Goal: Task Accomplishment & Management: Complete application form

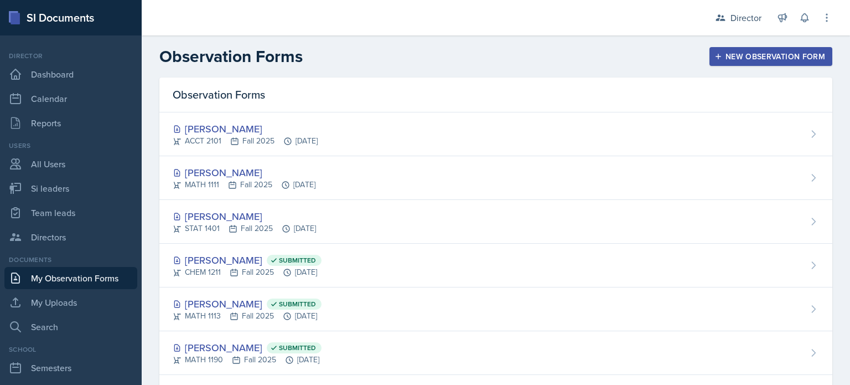
click at [419, 50] on div "Observation Forms New Observation Form" at bounding box center [496, 57] width 709 height 20
click at [715, 55] on icon "button" at bounding box center [719, 57] width 8 height 8
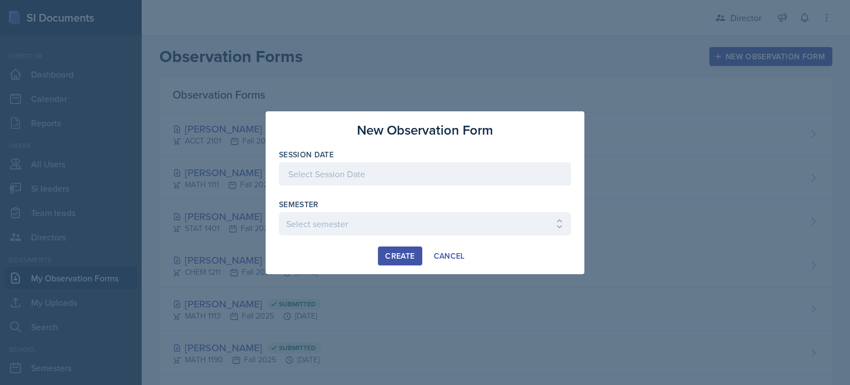
click at [412, 169] on div at bounding box center [425, 173] width 292 height 23
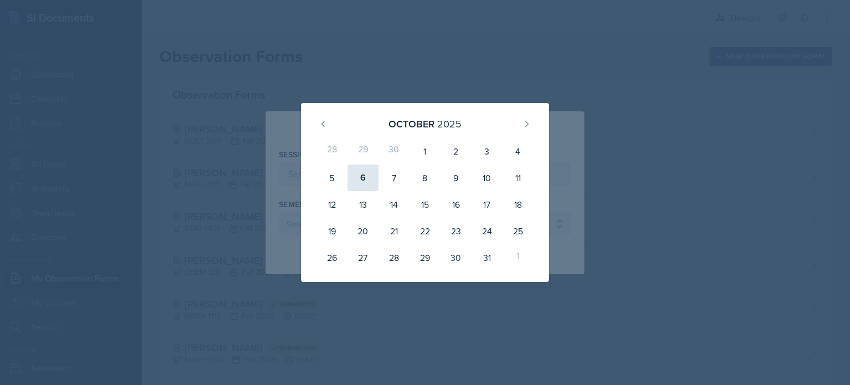
click at [354, 178] on div "6" at bounding box center [363, 177] width 31 height 27
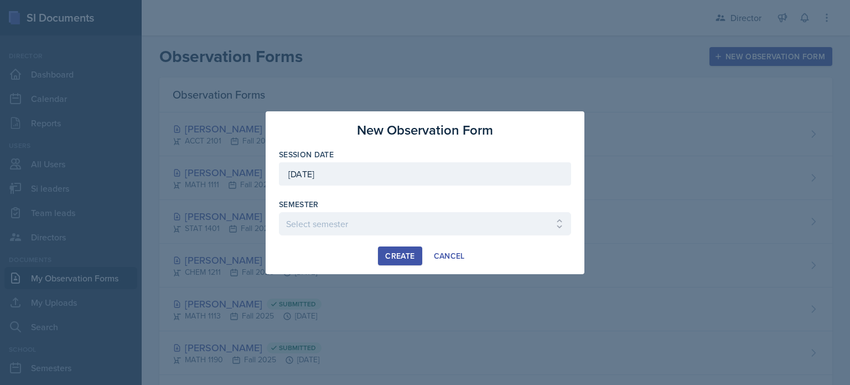
click at [368, 183] on div "[DATE]" at bounding box center [425, 173] width 292 height 23
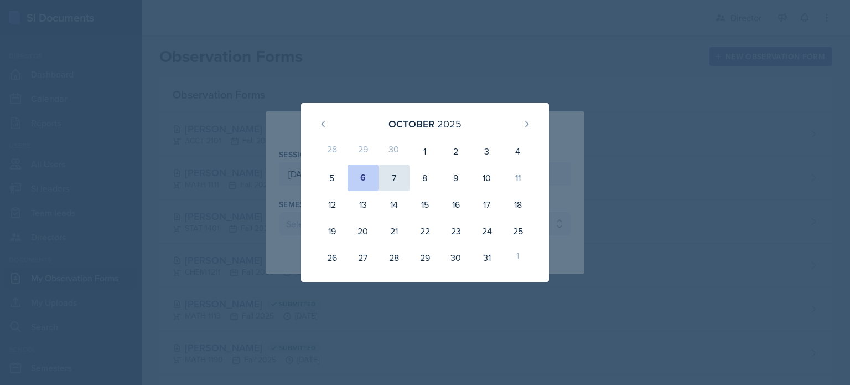
click at [386, 170] on div "7" at bounding box center [394, 177] width 31 height 27
type input "October 7th, 2025"
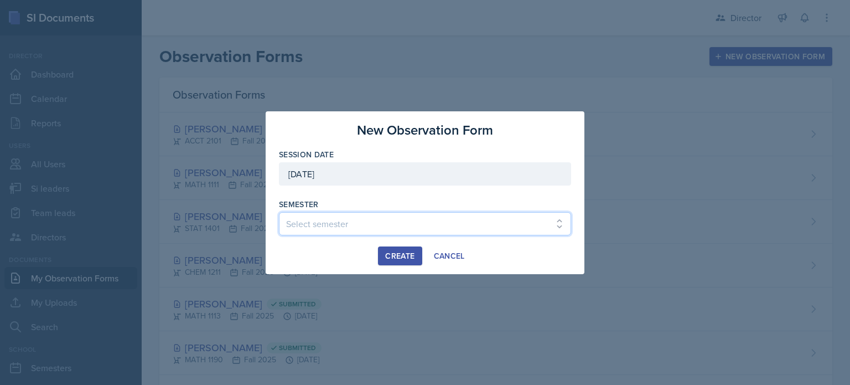
click at [328, 221] on select "Select semester Fall 2025 Summer 2025 Spring 2025 Fall 2024 Summer 2024 Spring …" at bounding box center [425, 223] width 292 height 23
click at [431, 223] on select "Select semester Fall 2025 Summer 2025 Spring 2025 Fall 2024 Summer 2024 Spring …" at bounding box center [425, 223] width 292 height 23
select select "2bed604d-1099-4043-b1bc-2365e8740244"
click at [279, 212] on select "Select semester Fall 2025 Summer 2025 Spring 2025 Fall 2024 Summer 2024 Spring …" at bounding box center [425, 223] width 292 height 23
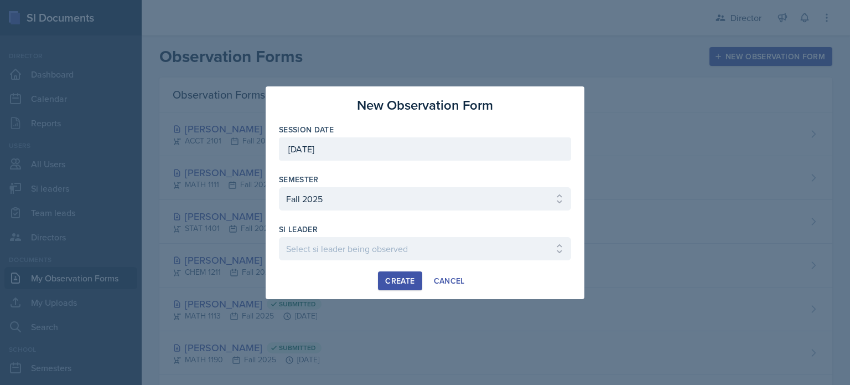
click at [391, 228] on div "si leader" at bounding box center [425, 229] width 292 height 11
click at [365, 245] on select "Select si leader being observed Rayann Afani Sam Alderton Malk Almimar James Co…" at bounding box center [425, 248] width 292 height 23
select select "b6e9518b-93fb-4446-9532-5cee12cfdbcd"
click at [279, 237] on select "Select si leader being observed Rayann Afani Sam Alderton Malk Almimar James Co…" at bounding box center [425, 248] width 292 height 23
click at [388, 283] on div "Create" at bounding box center [399, 280] width 29 height 9
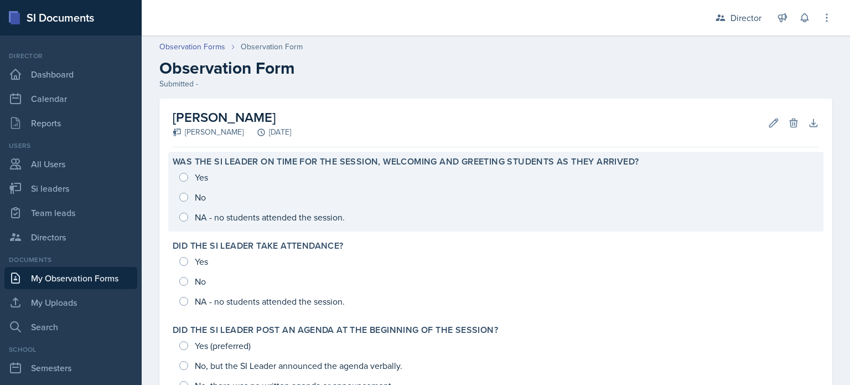
click at [253, 182] on div "Yes No NA - no students attended the session." at bounding box center [496, 197] width 647 height 60
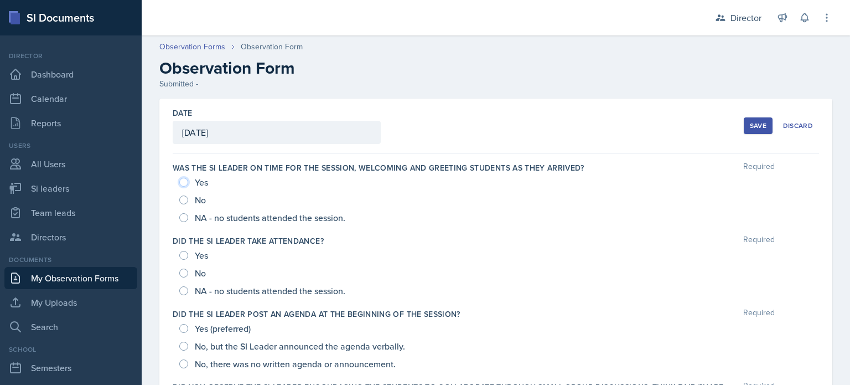
click at [187, 183] on input "Yes" at bounding box center [183, 182] width 9 height 9
radio input "true"
click at [182, 256] on input "Yes" at bounding box center [183, 255] width 9 height 9
radio input "true"
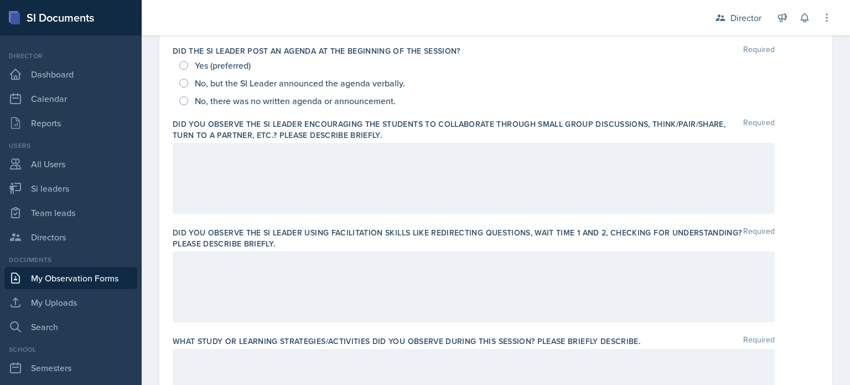
click at [226, 213] on div at bounding box center [474, 178] width 602 height 71
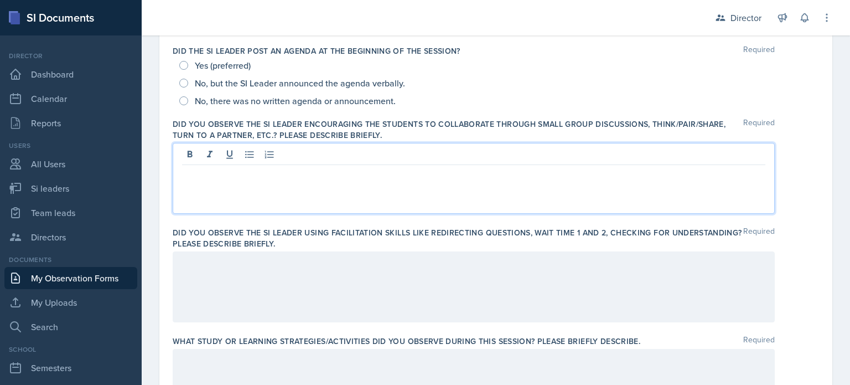
scroll to position [282, 0]
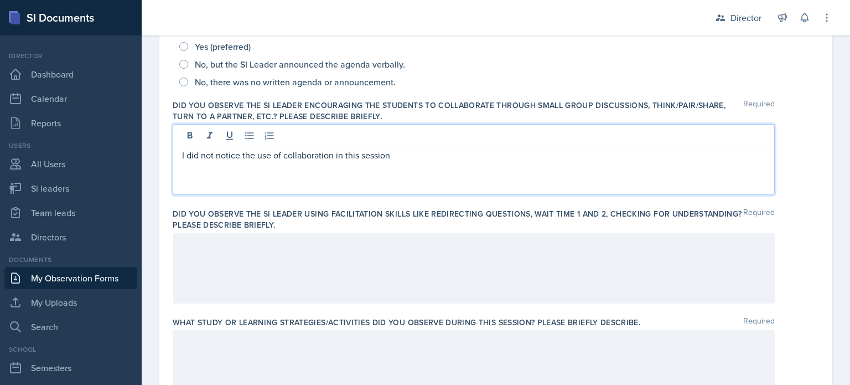
click at [293, 260] on div at bounding box center [474, 268] width 602 height 71
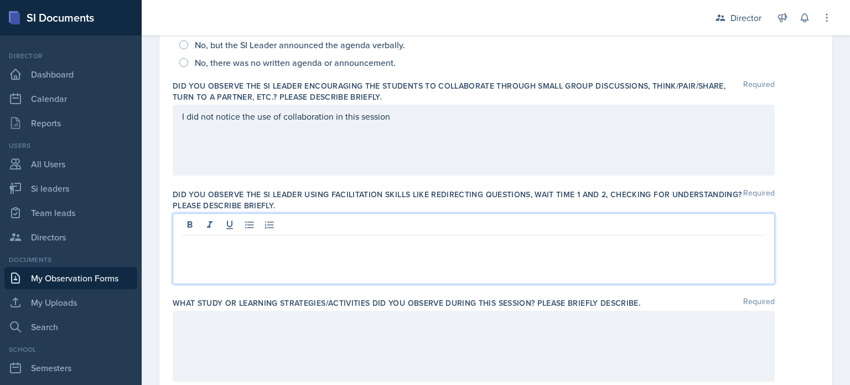
click at [386, 173] on div "I did not notice the use of collaboration in this session" at bounding box center [474, 140] width 602 height 71
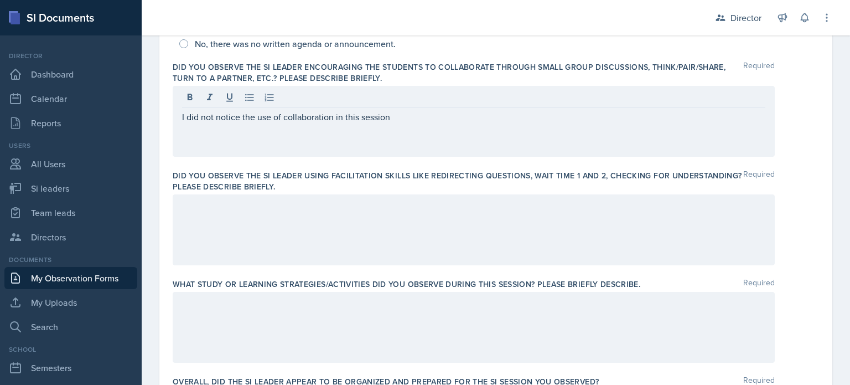
click at [340, 239] on div at bounding box center [474, 229] width 602 height 71
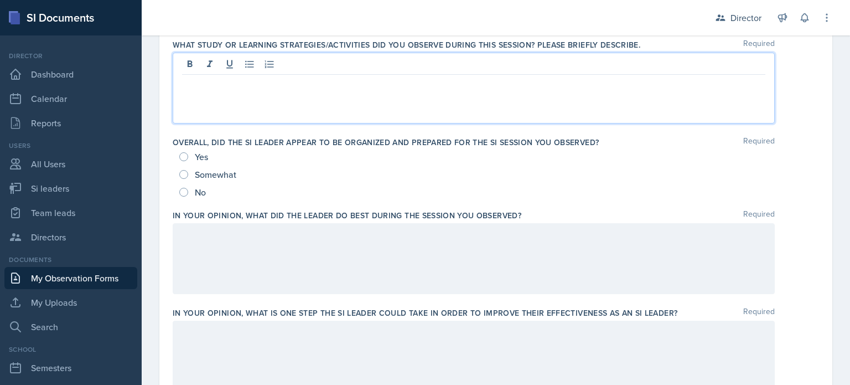
scroll to position [571, 0]
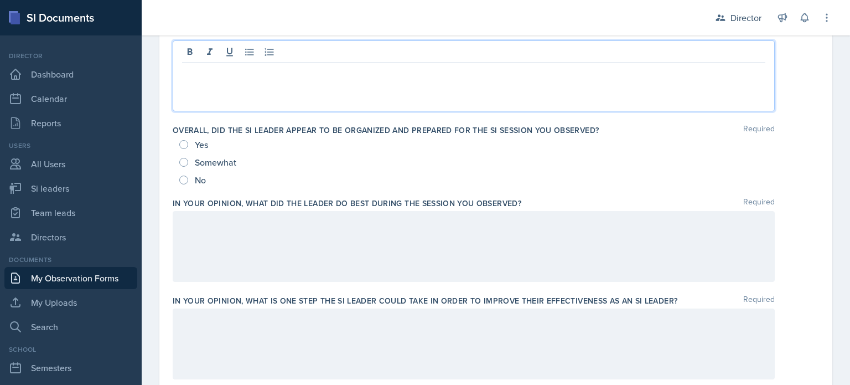
click at [340, 239] on div at bounding box center [474, 246] width 602 height 71
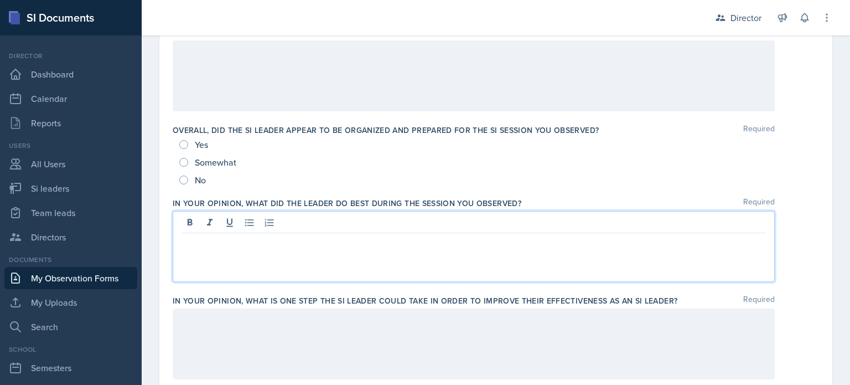
scroll to position [591, 0]
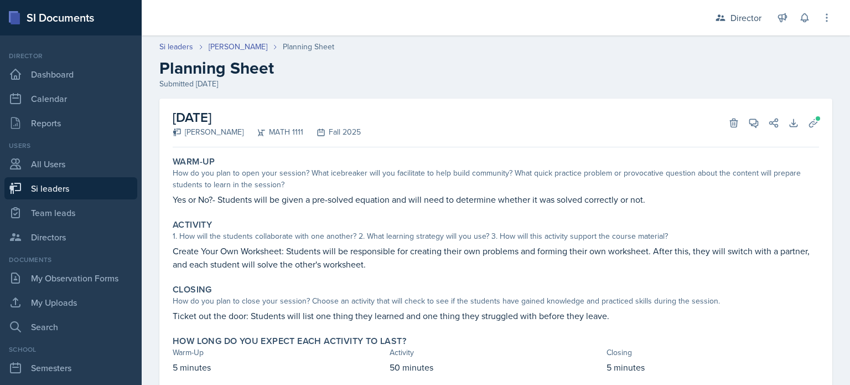
scroll to position [33, 0]
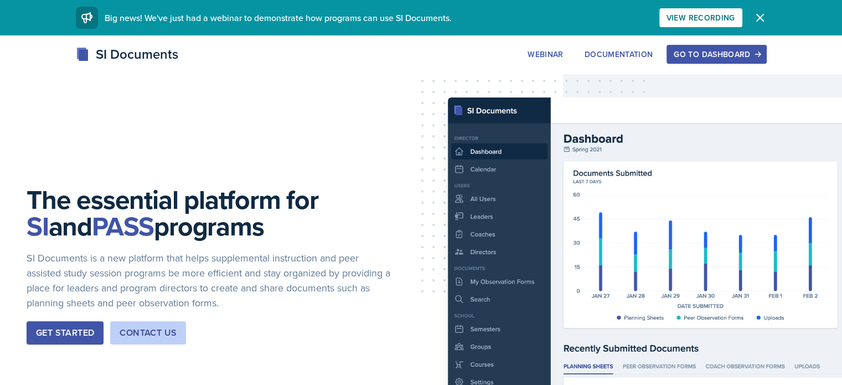
click at [755, 53] on div "Go to Dashboard" at bounding box center [716, 54] width 85 height 9
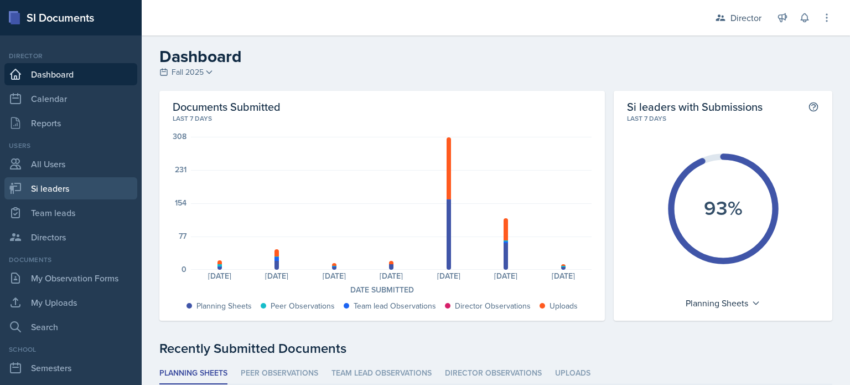
click at [107, 190] on link "Si leaders" at bounding box center [70, 188] width 133 height 22
select select "2bed604d-1099-4043-b1bc-2365e8740244"
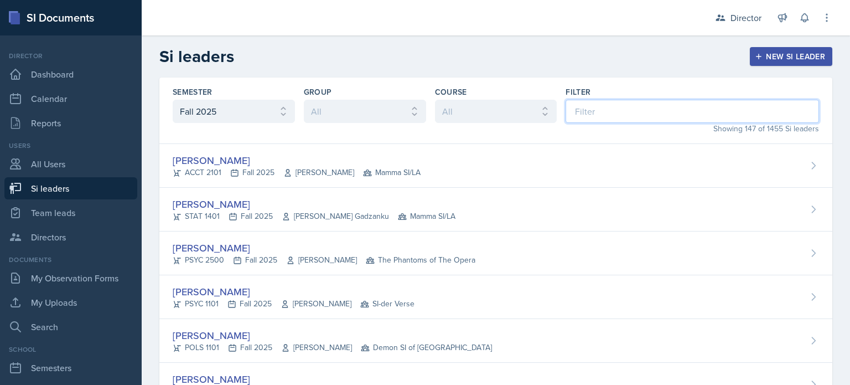
click at [576, 111] on input at bounding box center [693, 111] width 254 height 23
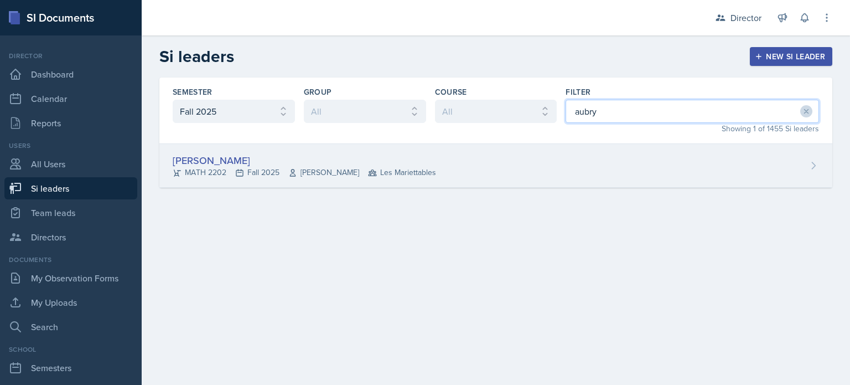
type input "aubry"
click at [543, 152] on div "Aubryn Thomas MATH 2202 Fall 2025 Pengcheng Xiao Les Mariettables" at bounding box center [495, 166] width 673 height 44
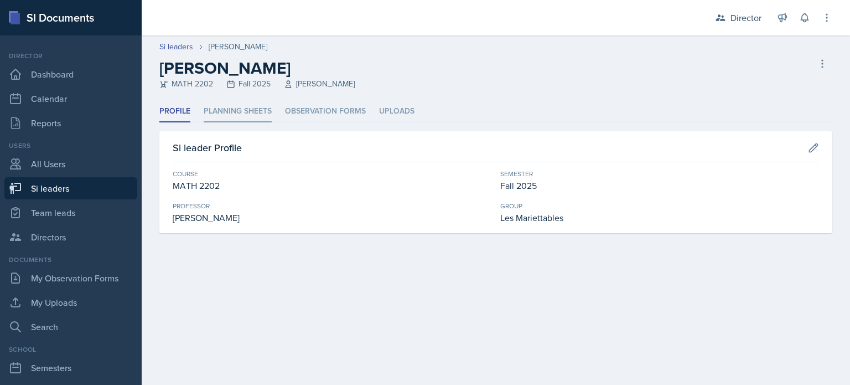
click at [240, 106] on li "Planning Sheets" at bounding box center [238, 112] width 68 height 22
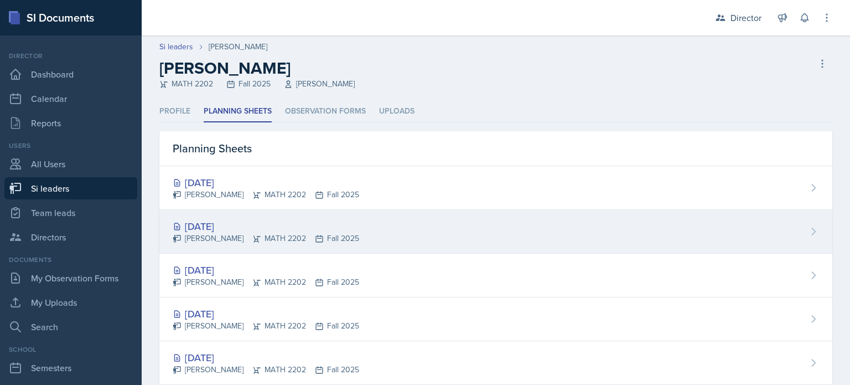
click at [267, 236] on div "Aubryn Thomas MATH 2202 Fall 2025" at bounding box center [266, 239] width 187 height 12
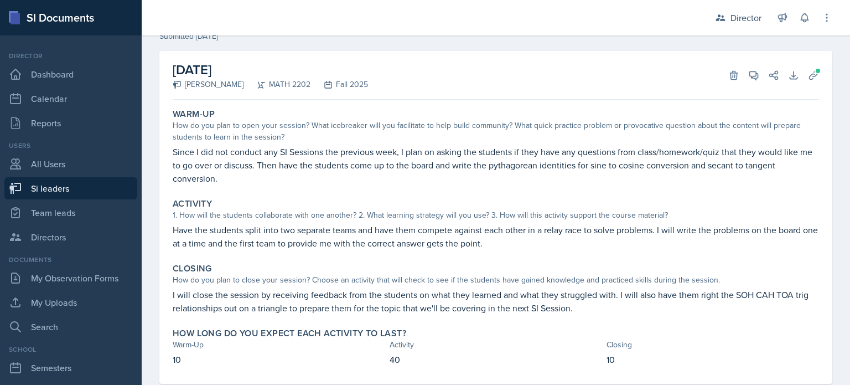
scroll to position [55, 0]
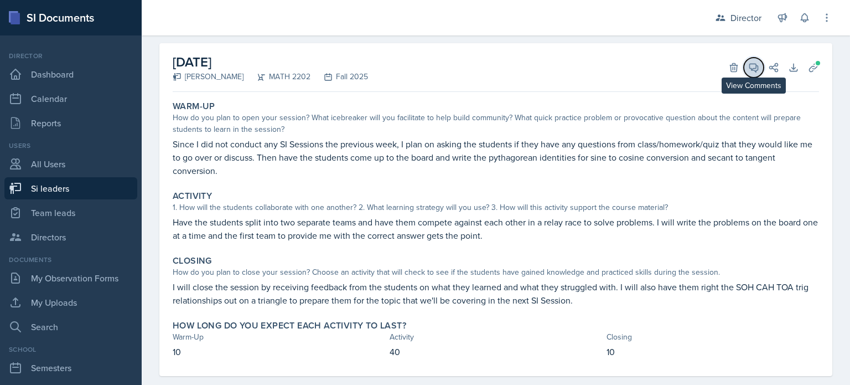
click at [755, 65] on span at bounding box center [758, 64] width 6 height 6
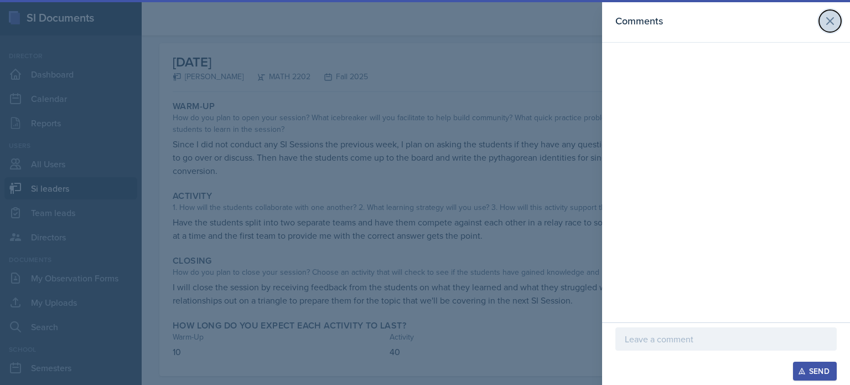
click at [825, 18] on icon at bounding box center [830, 20] width 13 height 13
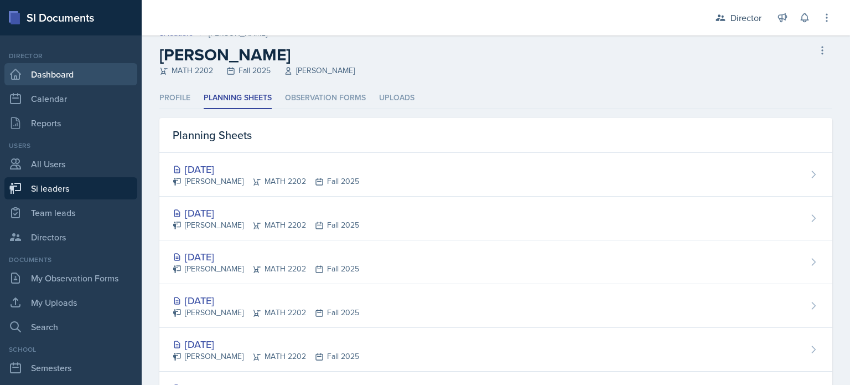
scroll to position [16, 0]
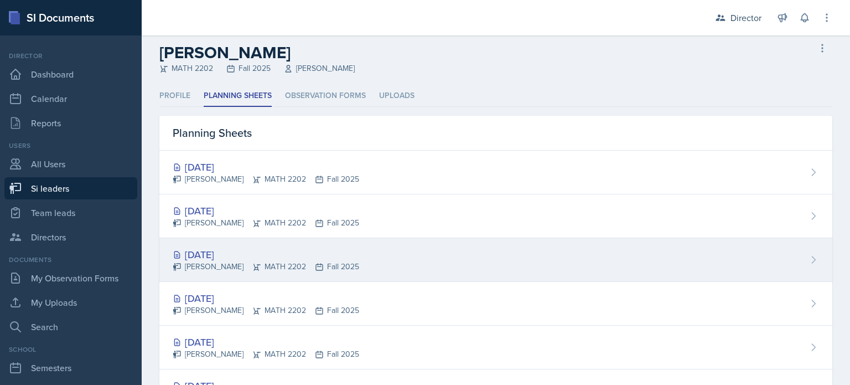
click at [272, 257] on div "Oct 2nd, 2025" at bounding box center [266, 254] width 187 height 15
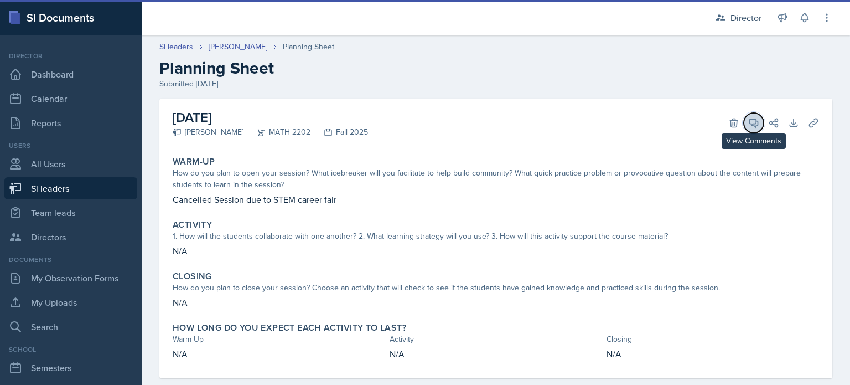
click at [748, 128] on icon at bounding box center [753, 122] width 11 height 11
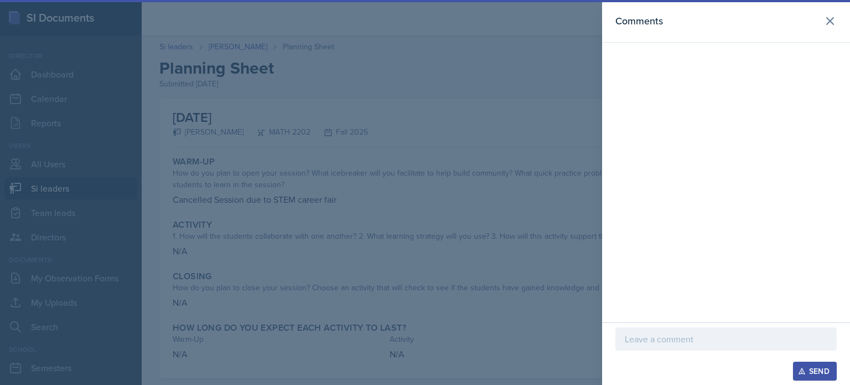
click at [439, 136] on div at bounding box center [425, 192] width 850 height 385
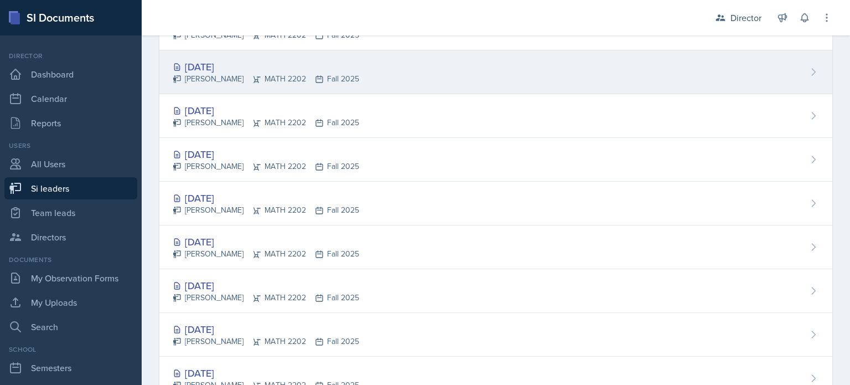
scroll to position [163, 0]
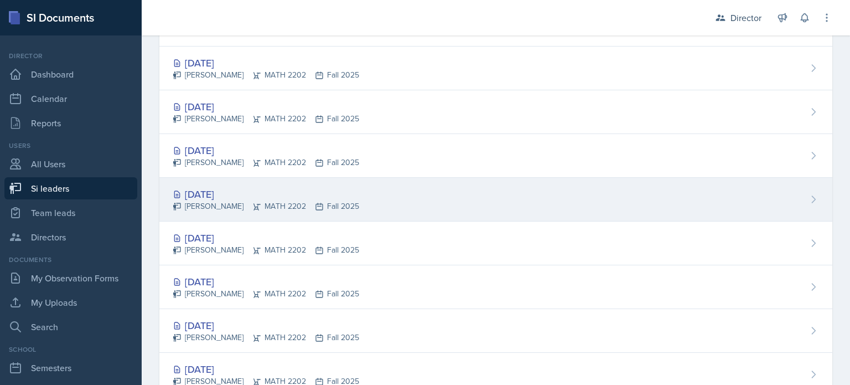
click at [261, 181] on div "Sep 25th, 2025 Aubryn Thomas MATH 2202 Fall 2025" at bounding box center [495, 200] width 673 height 44
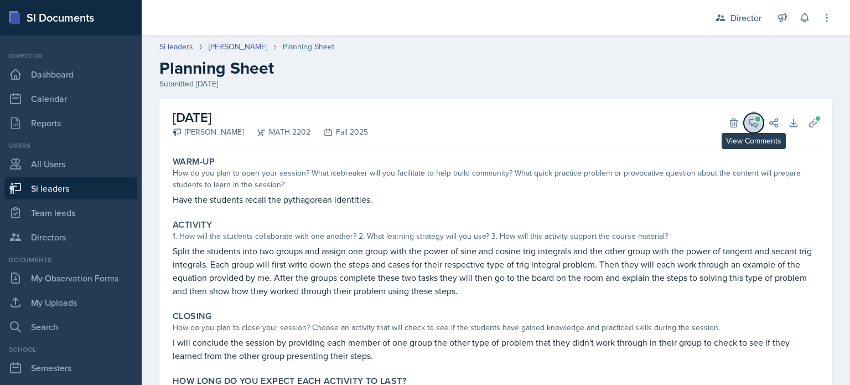
click at [744, 128] on button "View Comments" at bounding box center [754, 123] width 20 height 20
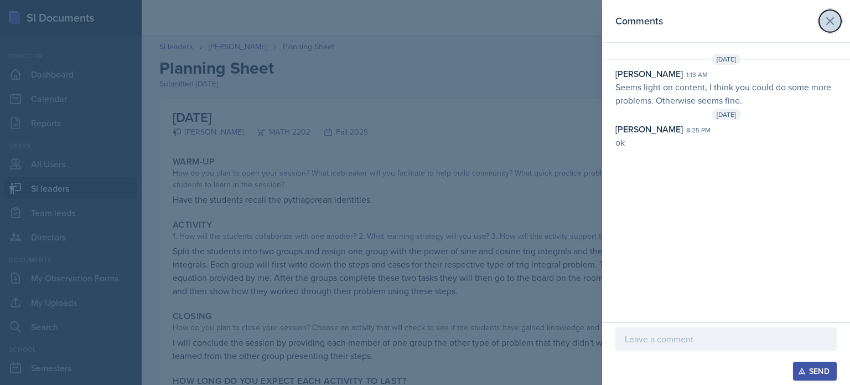
click at [828, 23] on icon at bounding box center [830, 21] width 7 height 7
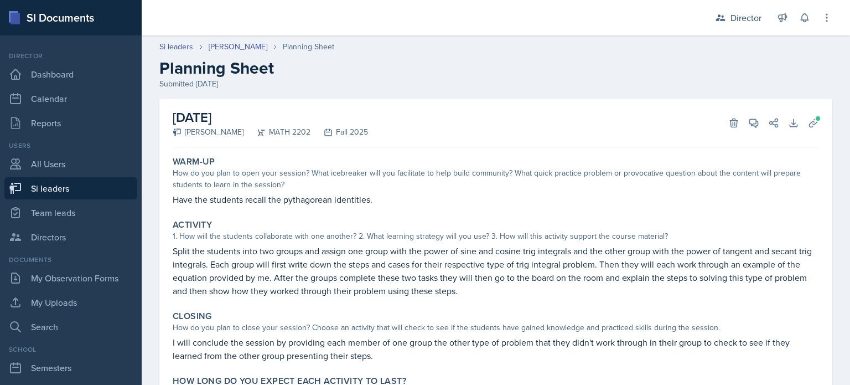
scroll to position [73, 0]
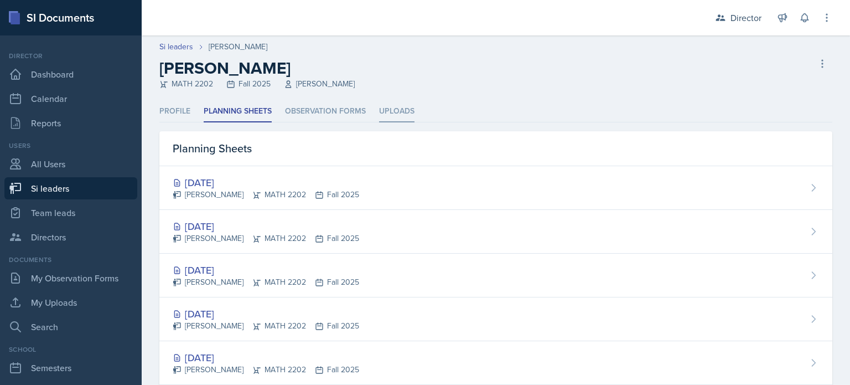
click at [382, 115] on li "Uploads" at bounding box center [396, 112] width 35 height 22
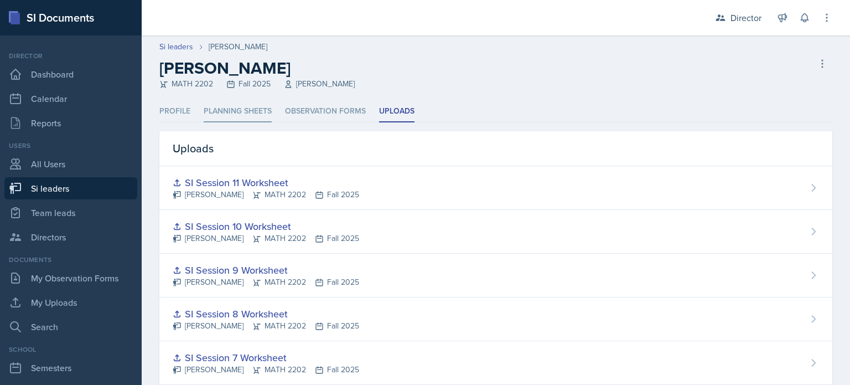
click at [221, 112] on li "Planning Sheets" at bounding box center [238, 112] width 68 height 22
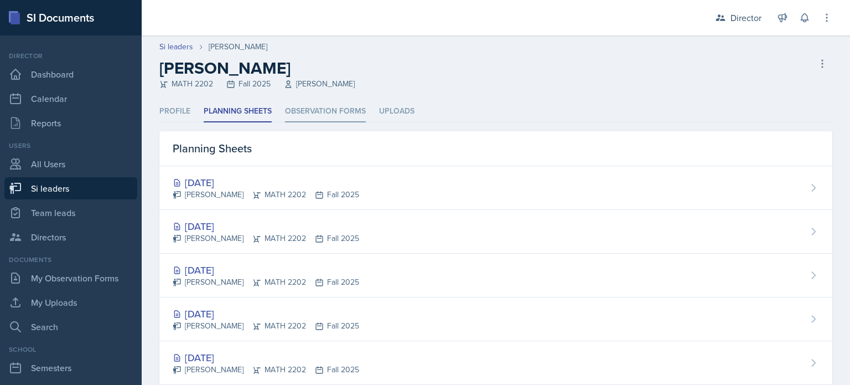
click at [301, 115] on li "Observation Forms" at bounding box center [325, 112] width 81 height 22
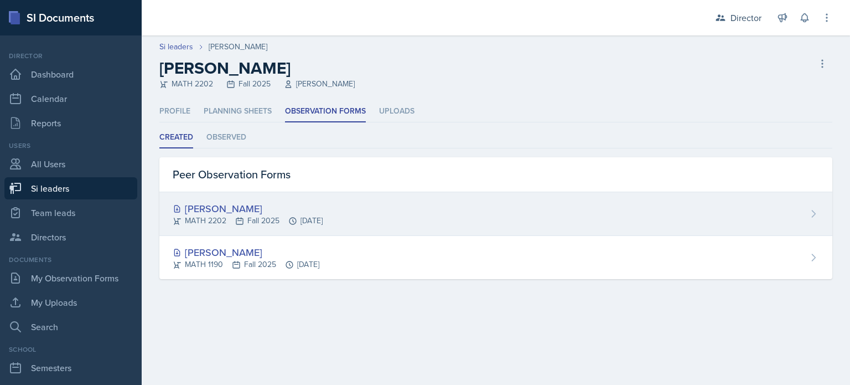
click at [267, 211] on div "Ian Chapman" at bounding box center [248, 208] width 150 height 15
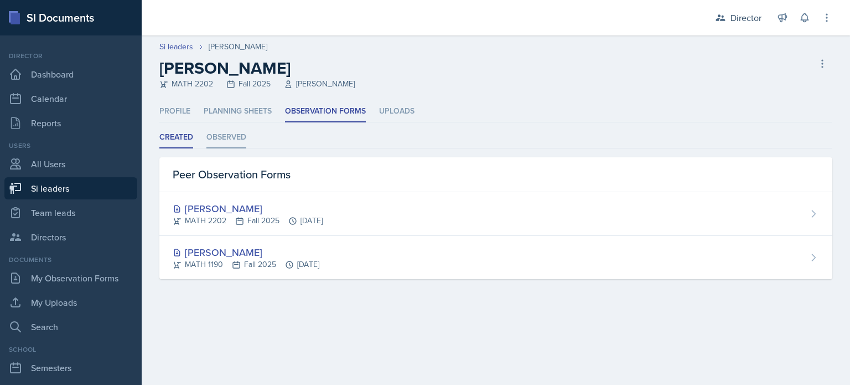
click at [233, 139] on li "Observed" at bounding box center [226, 138] width 40 height 22
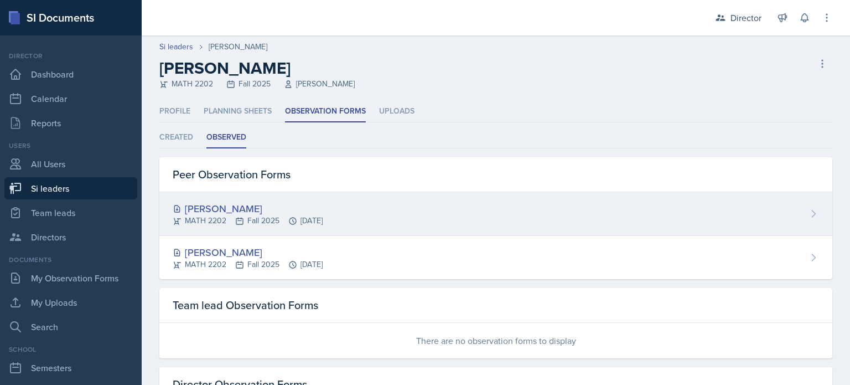
scroll to position [78, 0]
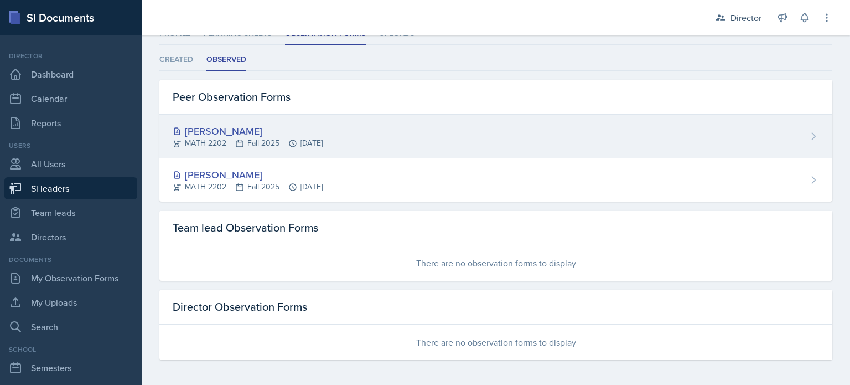
click at [280, 156] on div "Aubryn Thomas MATH 2202 Fall 2025 Sep 23rd, 2025" at bounding box center [495, 137] width 673 height 44
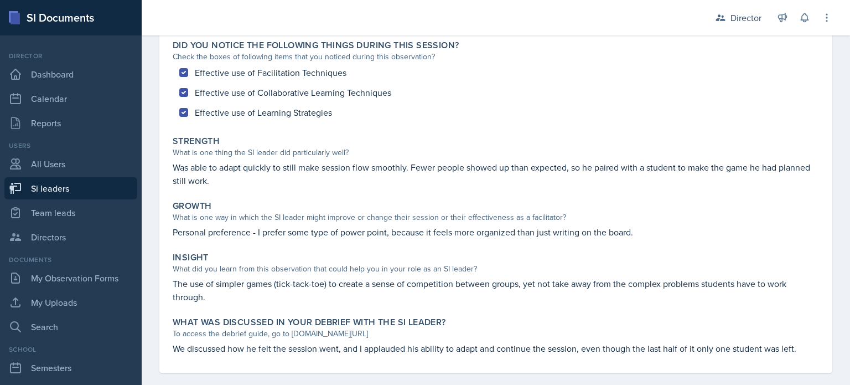
scroll to position [117, 0]
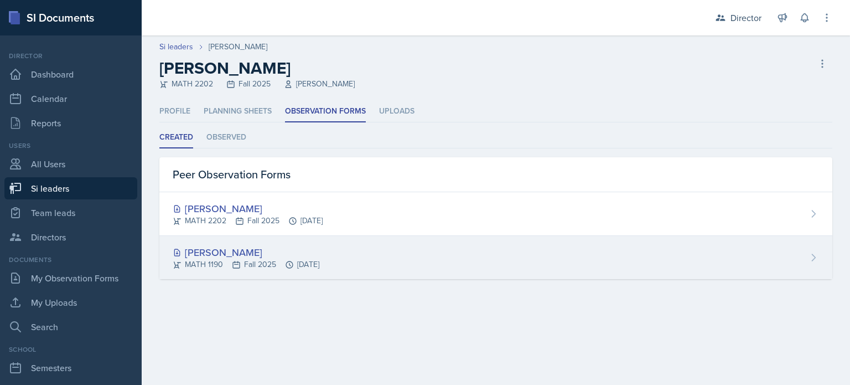
click at [213, 265] on div "MATH 1190 Fall 2025 Sep 19th, 2025" at bounding box center [246, 265] width 147 height 12
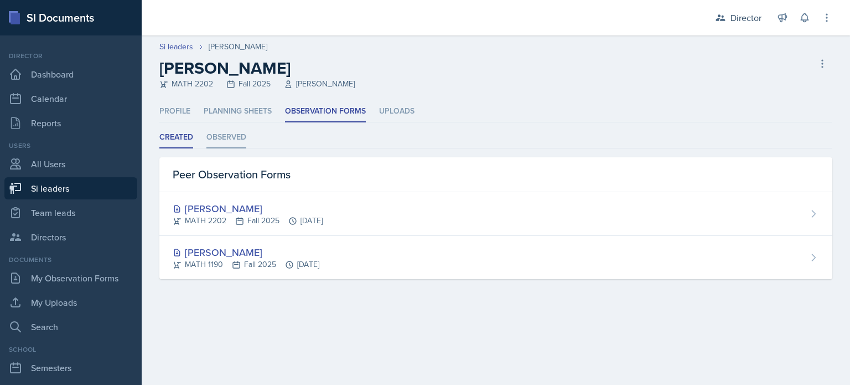
click at [244, 135] on li "Observed" at bounding box center [226, 138] width 40 height 22
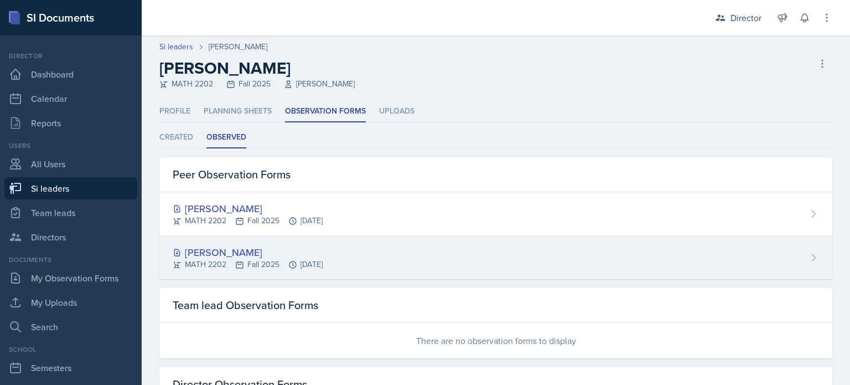
click at [235, 247] on div "Aubryn Thomas" at bounding box center [248, 252] width 150 height 15
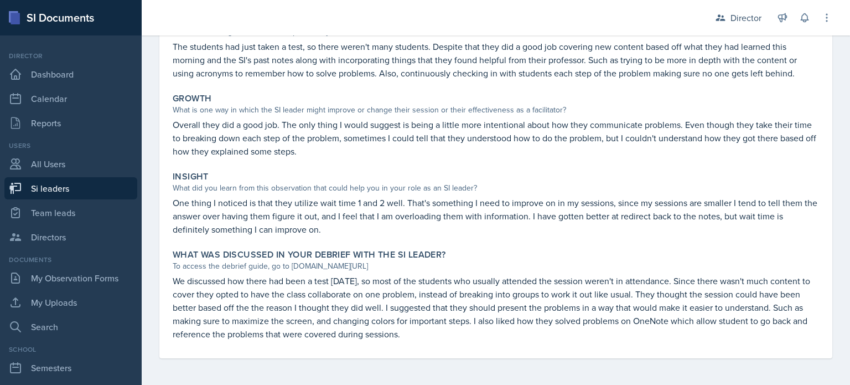
scroll to position [236, 0]
